Goal: Task Accomplishment & Management: Manage account settings

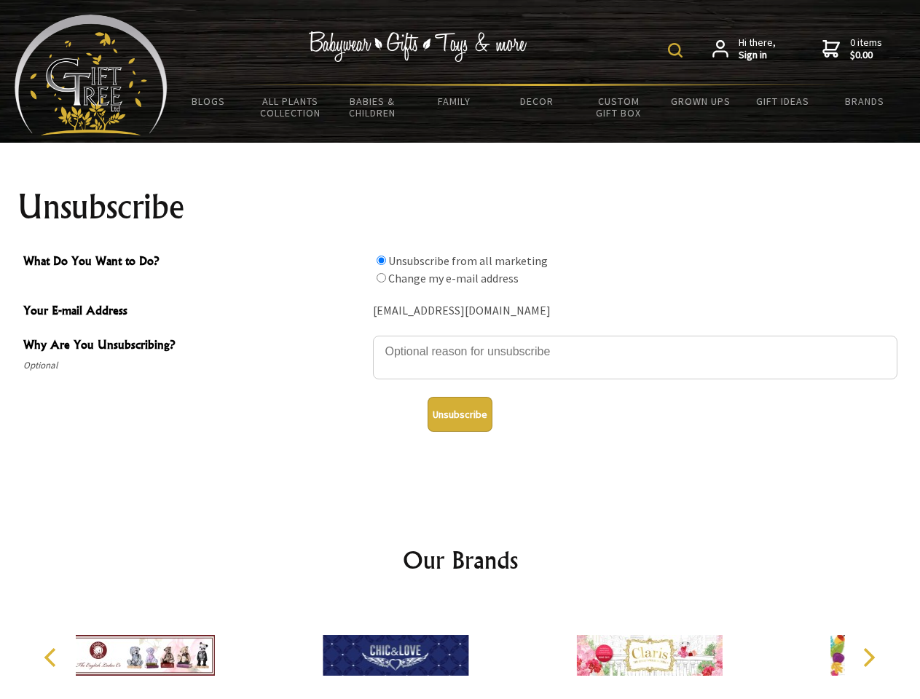
click at [678, 50] on img at bounding box center [675, 50] width 15 height 15
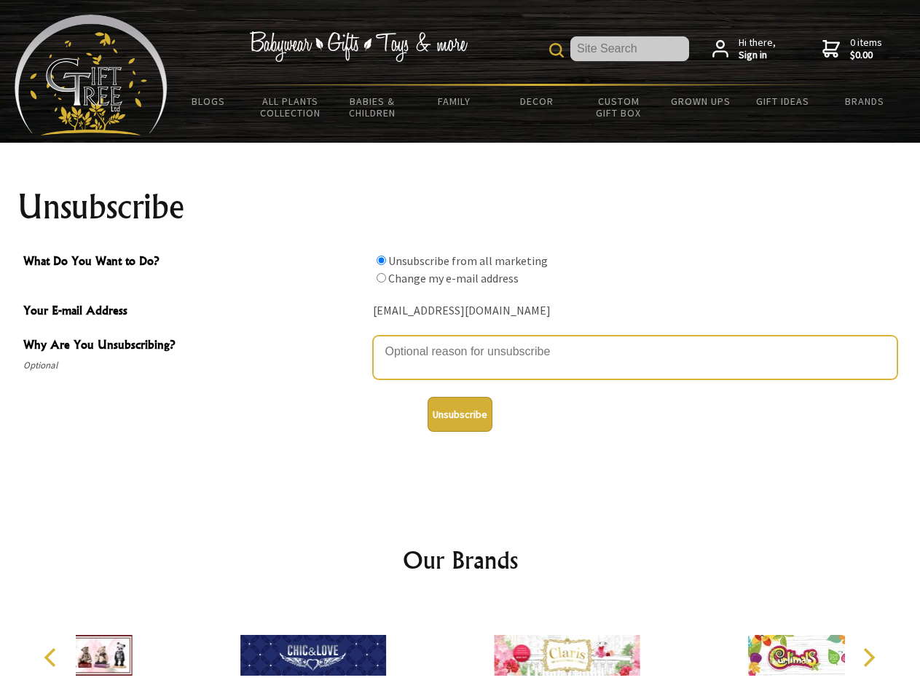
click at [460, 341] on textarea "Why Are You Unsubscribing?" at bounding box center [635, 358] width 525 height 44
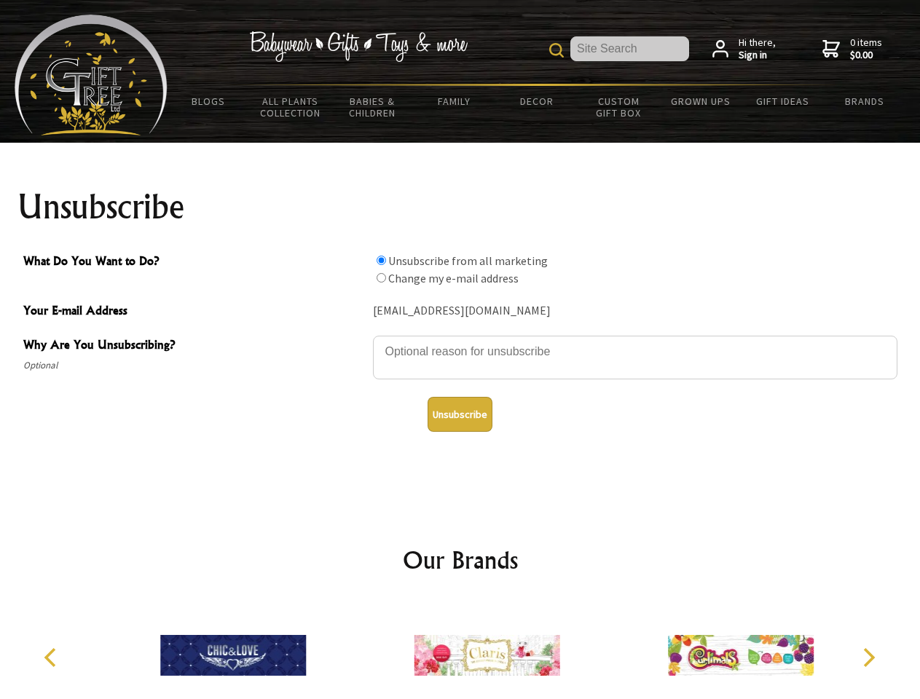
click at [381, 260] on input "What Do You Want to Do?" at bounding box center [381, 260] width 9 height 9
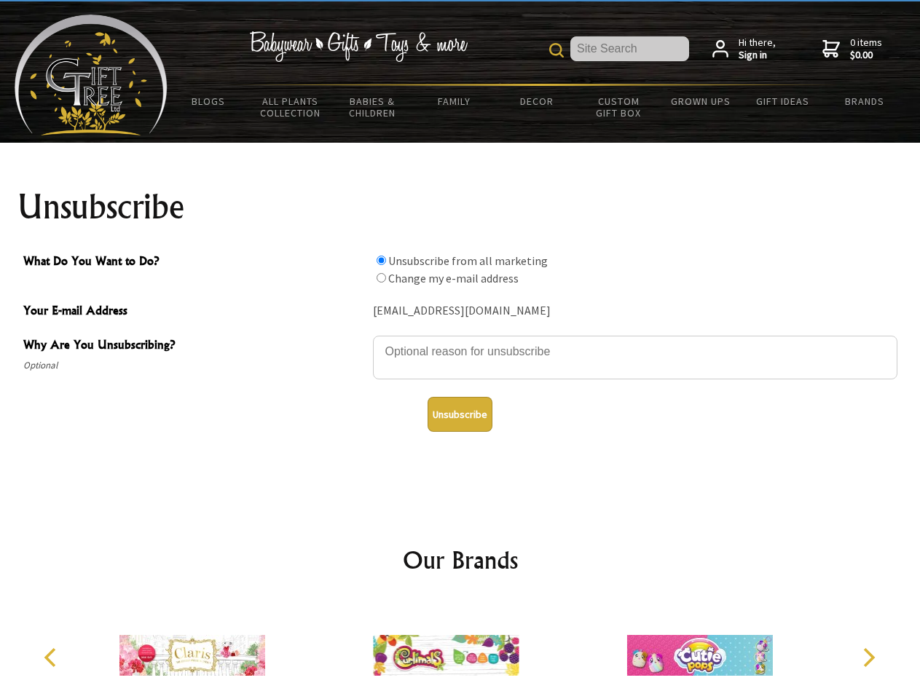
click at [381, 278] on input "What Do You Want to Do?" at bounding box center [381, 277] width 9 height 9
radio input "true"
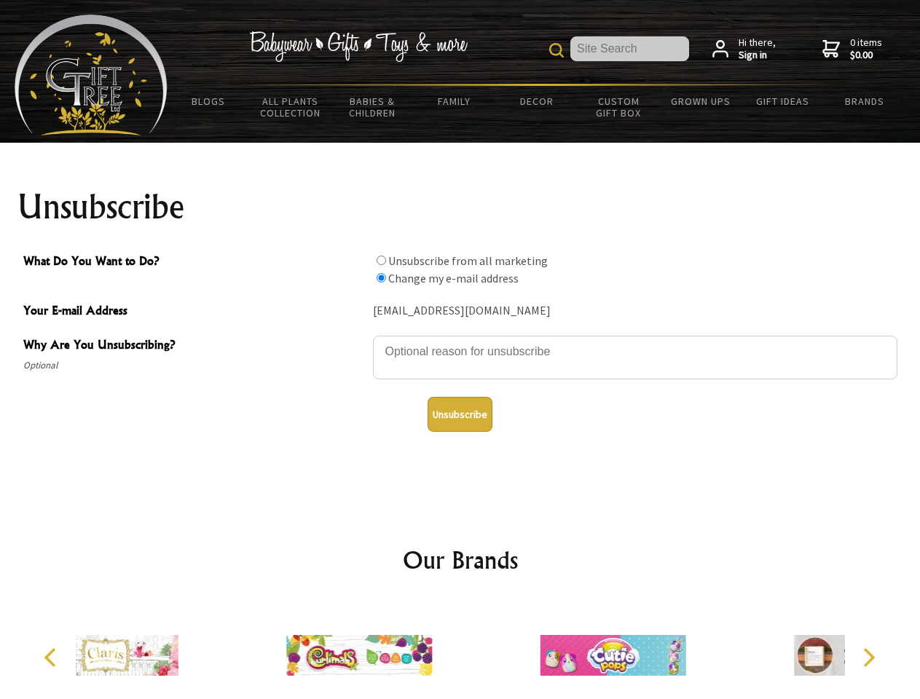
click at [460, 415] on button "Unsubscribe" at bounding box center [460, 414] width 65 height 35
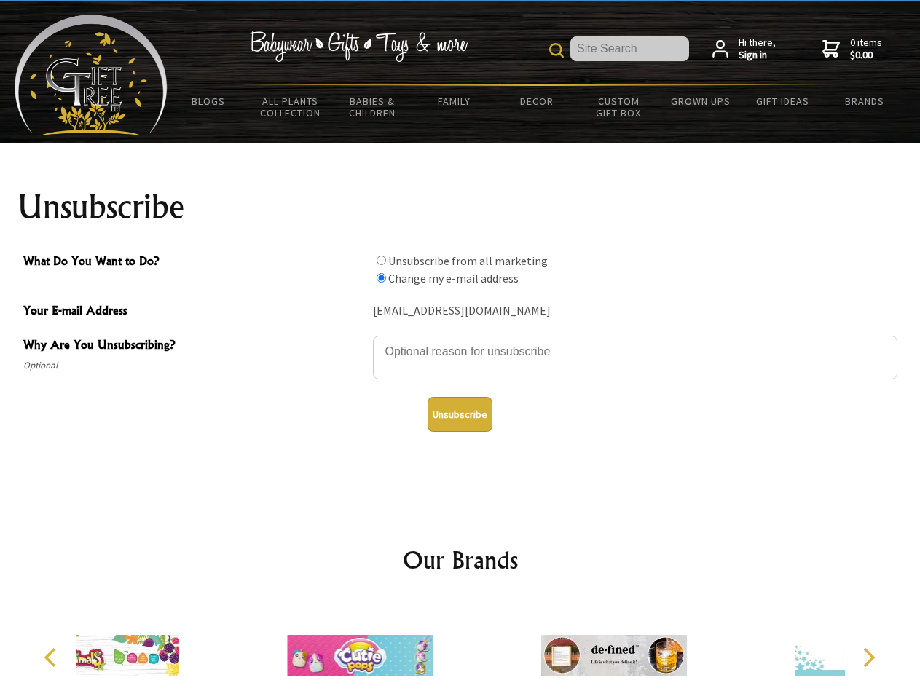
click at [487, 650] on div at bounding box center [614, 658] width 254 height 114
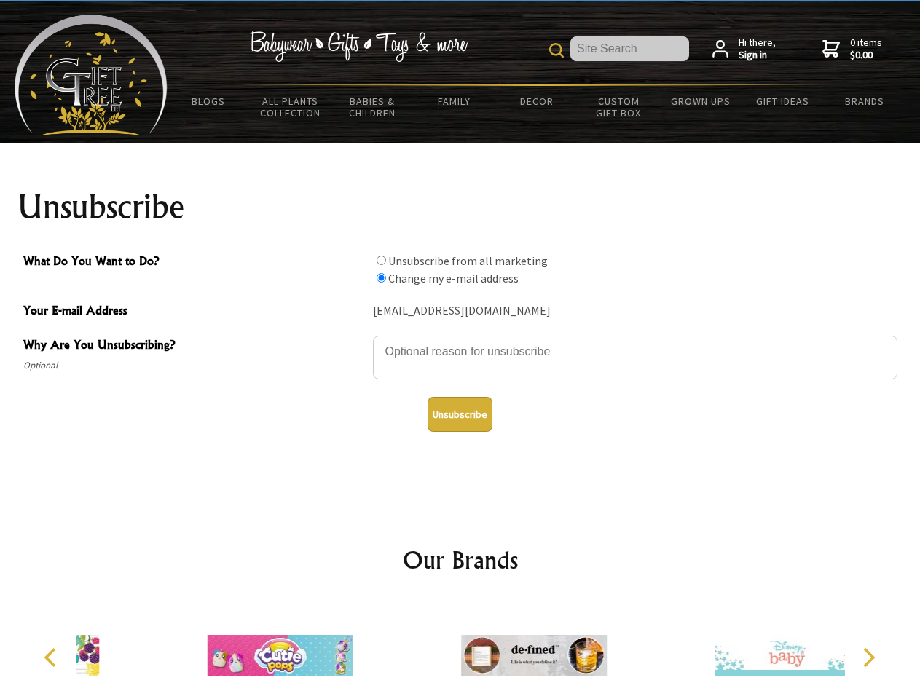
click at [52, 658] on icon "Previous" at bounding box center [51, 657] width 19 height 19
click at [868, 658] on icon "Next" at bounding box center [867, 657] width 19 height 19
